Goal: Check status: Check status

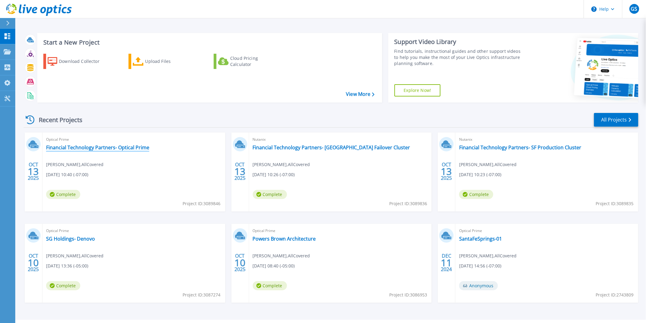
click at [130, 145] on link "Financial Technology Partners- Optical Prime" at bounding box center [97, 147] width 103 height 6
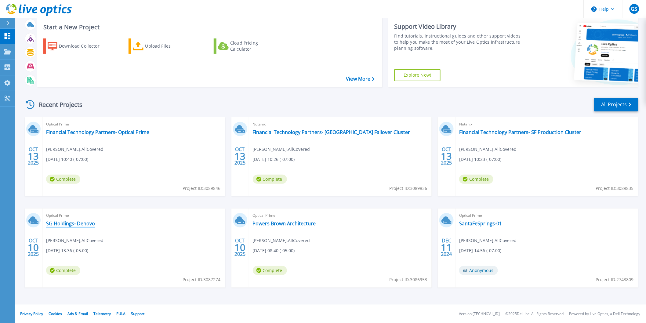
click at [70, 224] on link "SG Holdings- Denovo" at bounding box center [70, 224] width 49 height 6
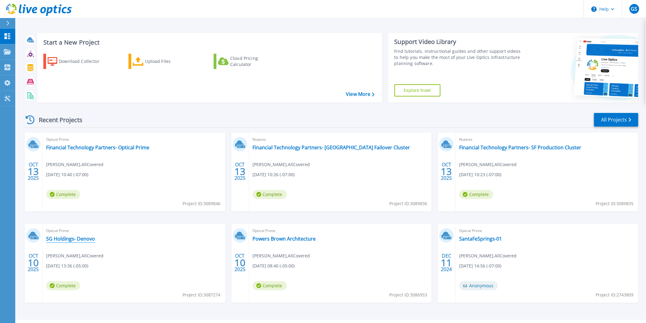
click at [71, 236] on link "SG Holdings- Denovo" at bounding box center [70, 239] width 49 height 6
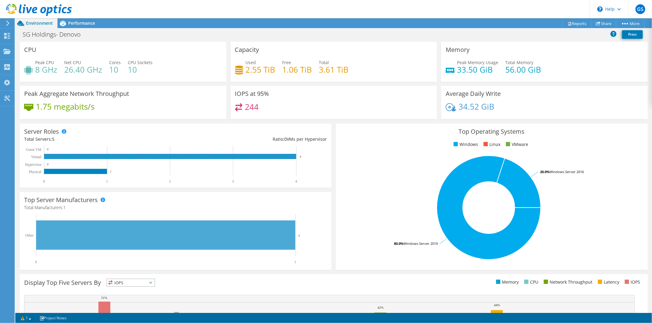
click at [192, 154] on rect at bounding box center [170, 156] width 252 height 5
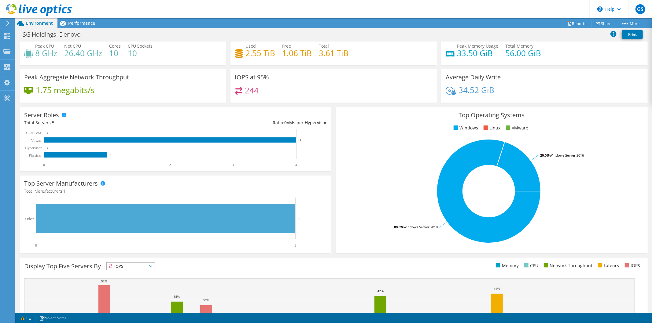
scroll to position [16, 0]
click at [85, 24] on span "Performance" at bounding box center [81, 23] width 27 height 6
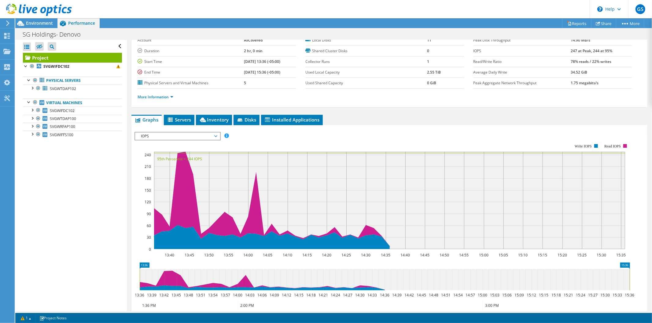
click at [94, 174] on div "Open All Close All Hide Excluded Nodes Project Tree Filter" at bounding box center [70, 175] width 111 height 271
